Goal: Understand process/instructions: Learn how to perform a task or action

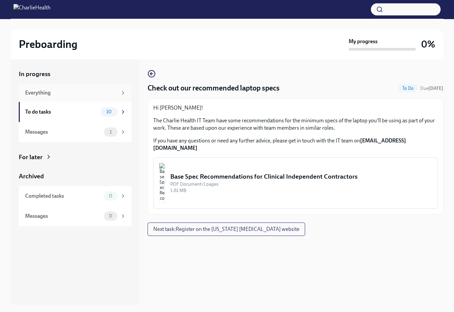
click at [46, 91] on div "Everything" at bounding box center [71, 92] width 92 height 7
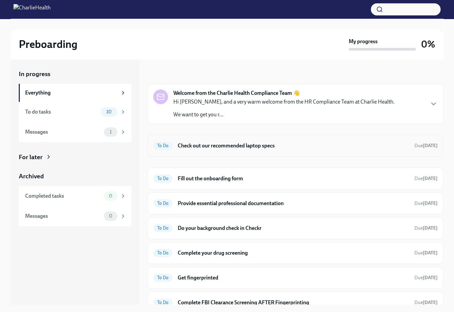
click at [240, 146] on h6 "Check out our recommended laptop specs" at bounding box center [293, 145] width 231 height 7
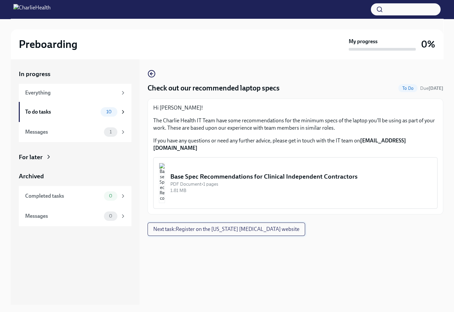
click at [211, 226] on span "Next task : Register on the [US_STATE] [MEDICAL_DATA] website" at bounding box center [226, 229] width 146 height 7
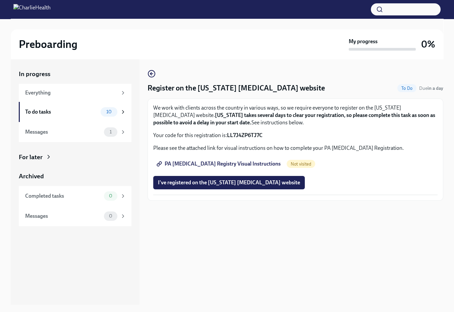
drag, startPoint x: 264, startPoint y: 134, endPoint x: 227, endPoint y: 134, distance: 36.6
click at [227, 134] on p "Your code for this registration is: LL7J4ZP6TJ7C" at bounding box center [295, 135] width 284 height 7
copy p "LL7J4ZP6TJ7C"
click at [251, 162] on span "PA [MEDICAL_DATA] Registry Visual Instructions" at bounding box center [219, 164] width 123 height 7
click at [236, 162] on span "PA [MEDICAL_DATA] Registry Visual Instructions" at bounding box center [219, 164] width 123 height 7
